Goal: Information Seeking & Learning: Check status

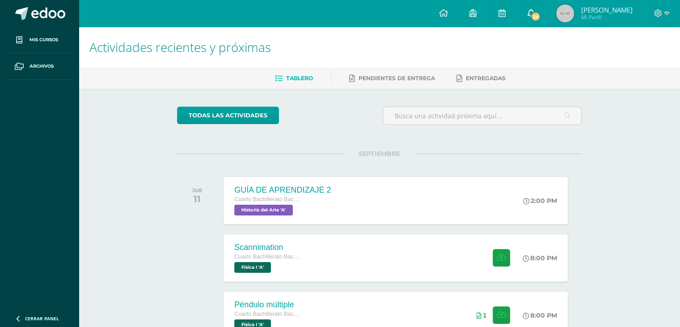
click at [532, 9] on icon at bounding box center [530, 13] width 7 height 8
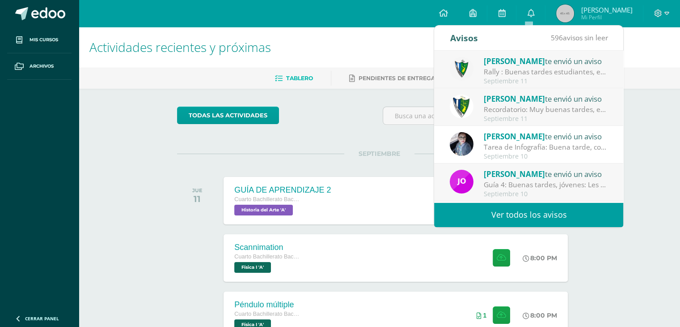
click at [582, 102] on div "[PERSON_NAME] te envió un aviso" at bounding box center [546, 99] width 124 height 12
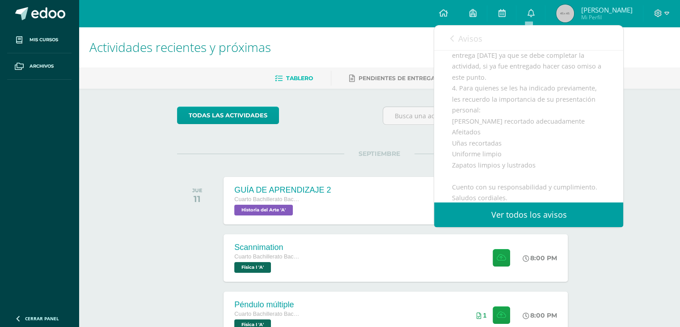
scroll to position [220, 0]
click at [453, 40] on icon at bounding box center [452, 38] width 4 height 7
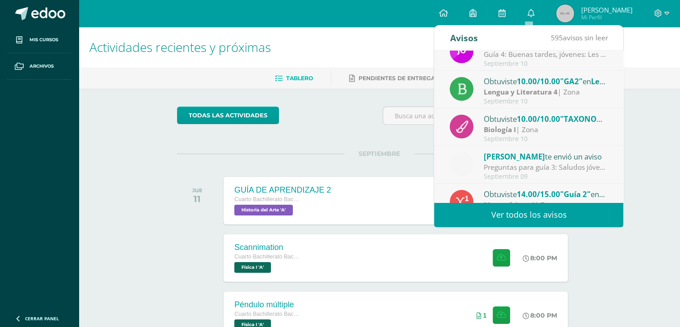
scroll to position [149, 0]
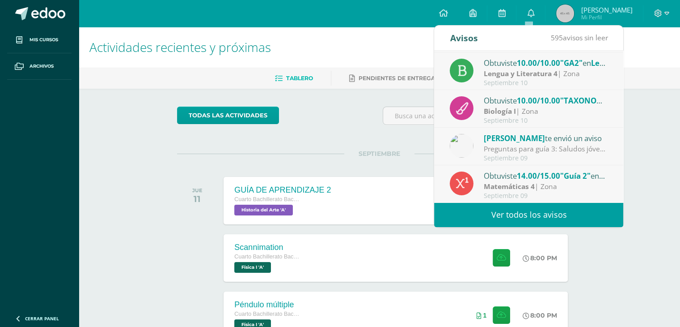
click at [592, 213] on link "Ver todos los avisos" at bounding box center [528, 214] width 189 height 25
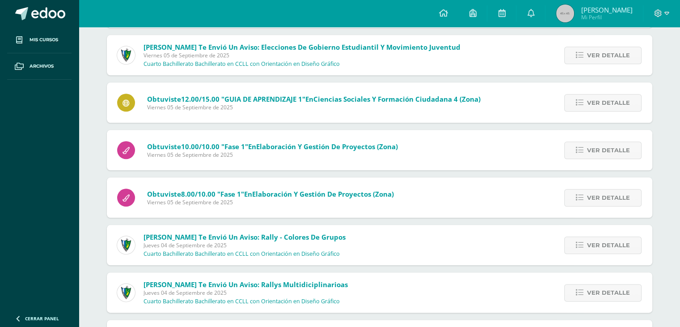
scroll to position [1008, 0]
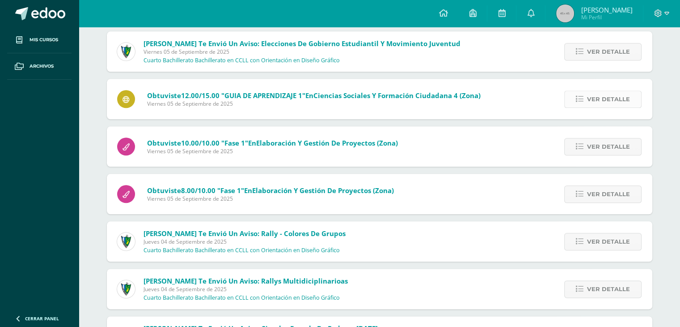
click at [594, 99] on span "Ver detalle" at bounding box center [608, 99] width 43 height 17
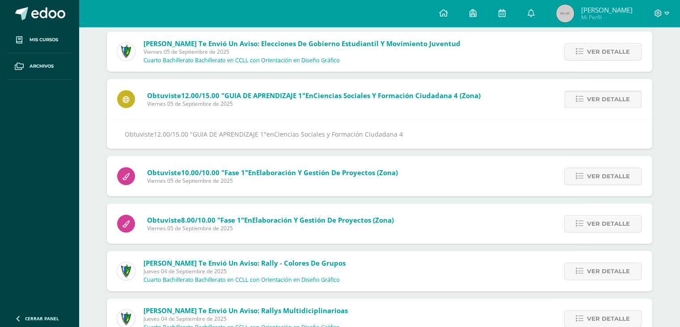
click at [594, 99] on span "Ver detalle" at bounding box center [608, 99] width 43 height 17
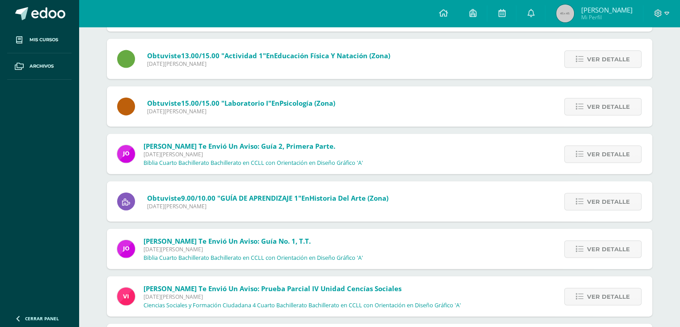
scroll to position [2049, 0]
